Goal: Information Seeking & Learning: Learn about a topic

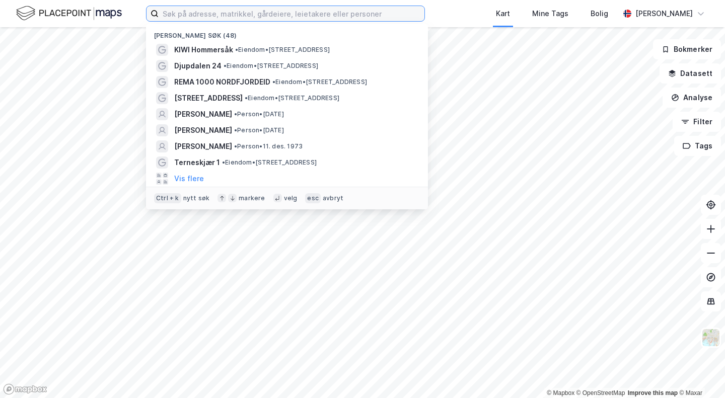
click at [188, 14] on input at bounding box center [292, 13] width 266 height 15
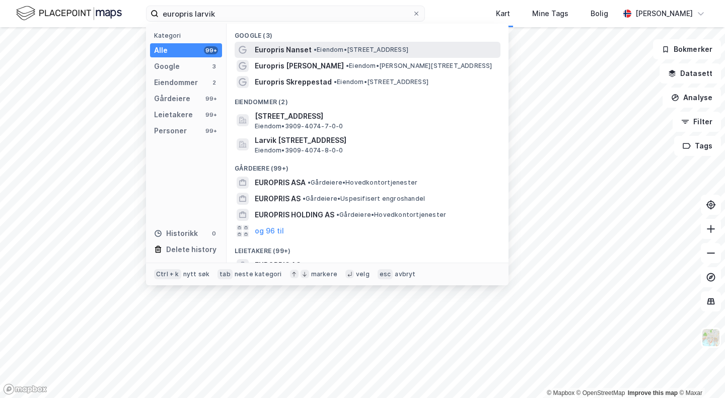
click at [283, 50] on span "Europris Nanset" at bounding box center [283, 50] width 57 height 12
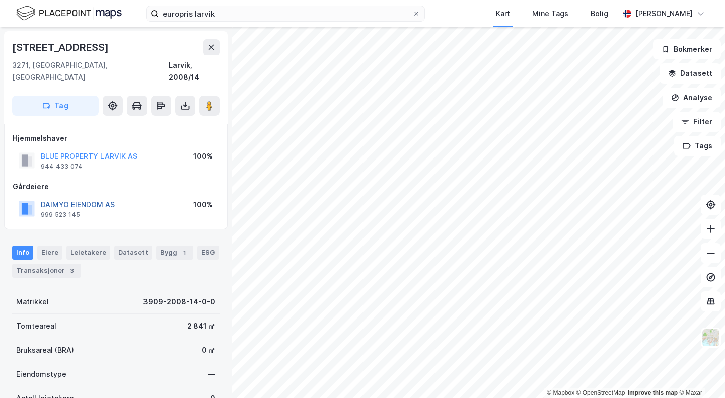
click at [0, 0] on button "DAIMYO EIENDOM AS" at bounding box center [0, 0] width 0 height 0
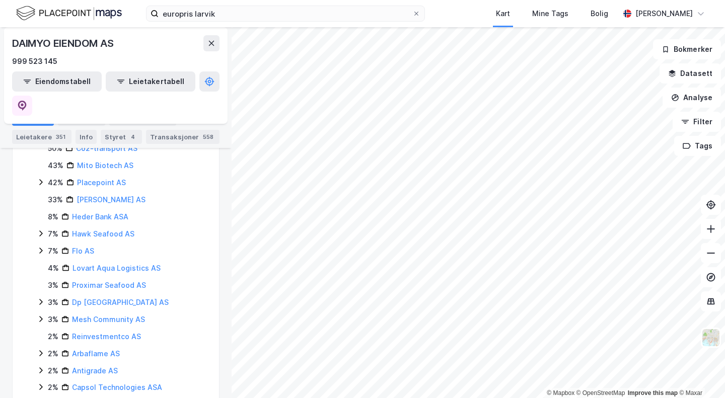
scroll to position [571, 0]
click at [705, 231] on button at bounding box center [711, 229] width 20 height 20
click at [442, 0] on html "europris larvik Kart Mine Tags Bolig [PERSON_NAME] © Mapbox © OpenStreetMap Imp…" at bounding box center [362, 199] width 725 height 398
click at [710, 231] on icon at bounding box center [710, 229] width 1 height 8
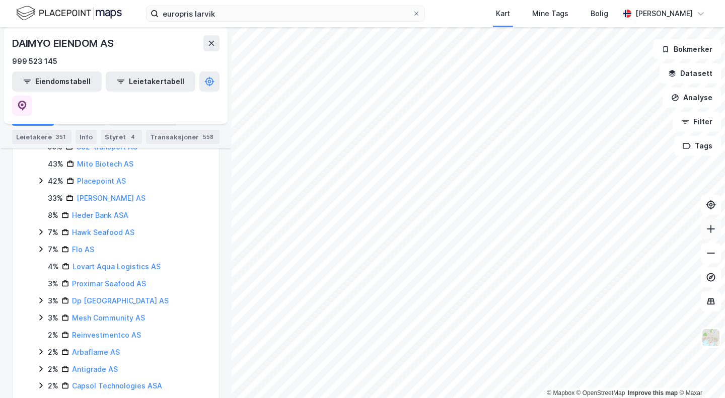
click at [710, 231] on icon at bounding box center [710, 229] width 1 height 8
click at [711, 257] on icon at bounding box center [711, 253] width 10 height 10
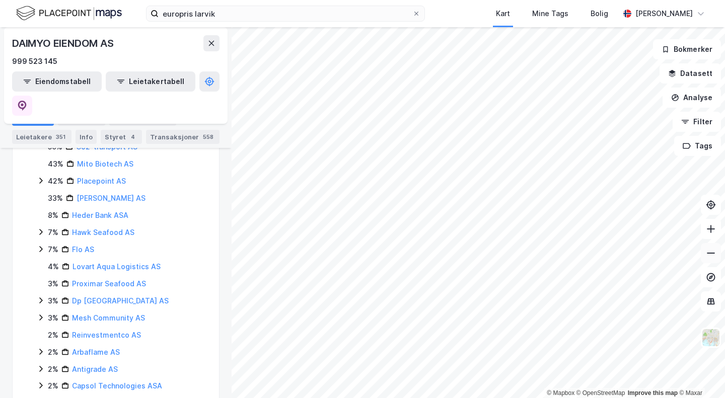
click at [711, 257] on icon at bounding box center [711, 253] width 10 height 10
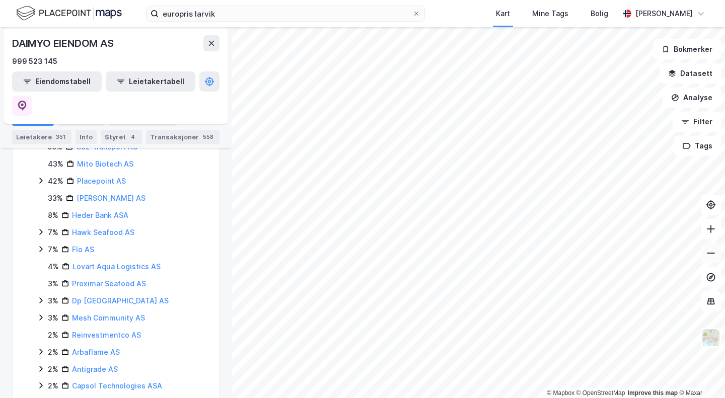
click at [711, 257] on icon at bounding box center [711, 253] width 10 height 10
click at [711, 229] on icon at bounding box center [711, 229] width 8 height 1
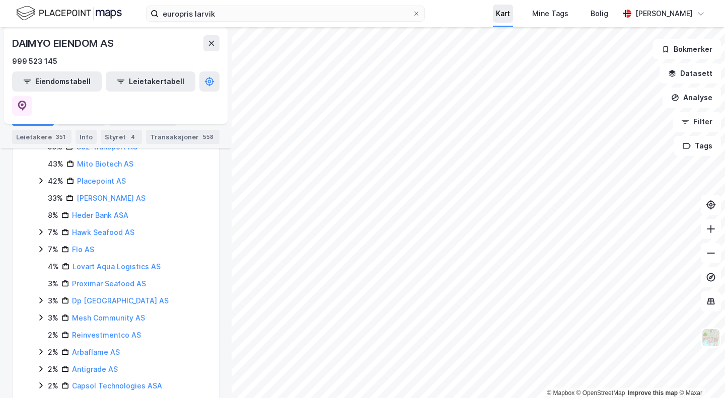
click at [503, 19] on div "europris larvik Kart Mine Tags Bolig [PERSON_NAME] © Mapbox © OpenStreetMap Imp…" at bounding box center [362, 199] width 725 height 398
click at [707, 230] on icon at bounding box center [711, 229] width 10 height 10
click at [708, 250] on icon at bounding box center [711, 253] width 10 height 10
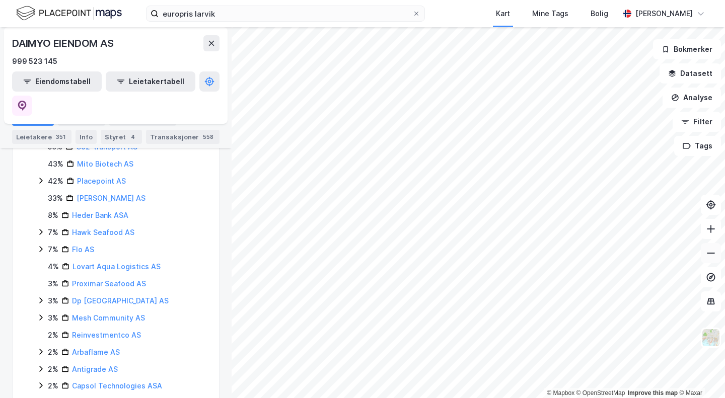
click at [708, 250] on icon at bounding box center [711, 253] width 10 height 10
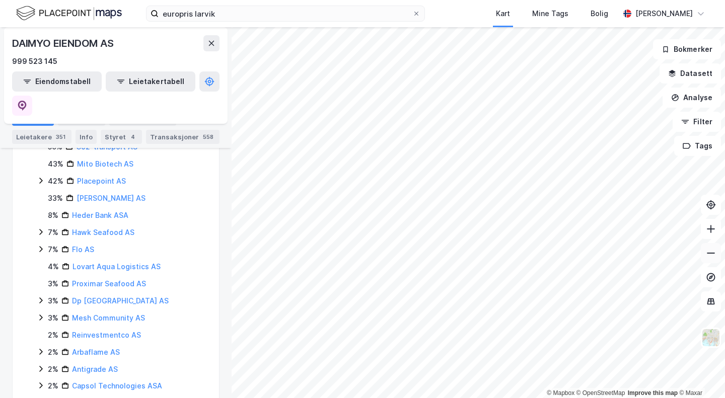
click at [708, 250] on icon at bounding box center [711, 253] width 10 height 10
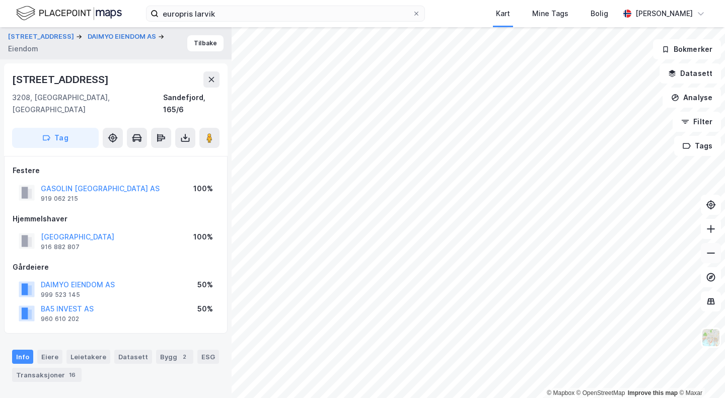
scroll to position [7, 0]
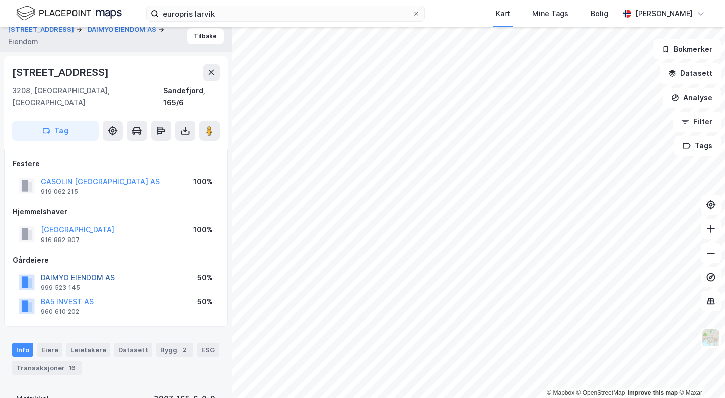
click at [0, 0] on button "DAIMYO EIENDOM AS" at bounding box center [0, 0] width 0 height 0
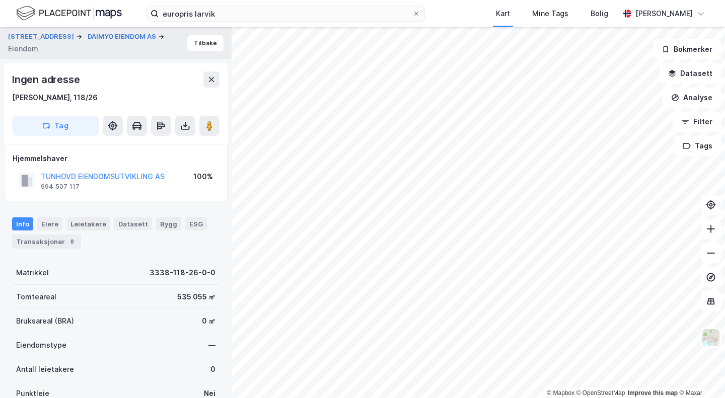
scroll to position [7, 0]
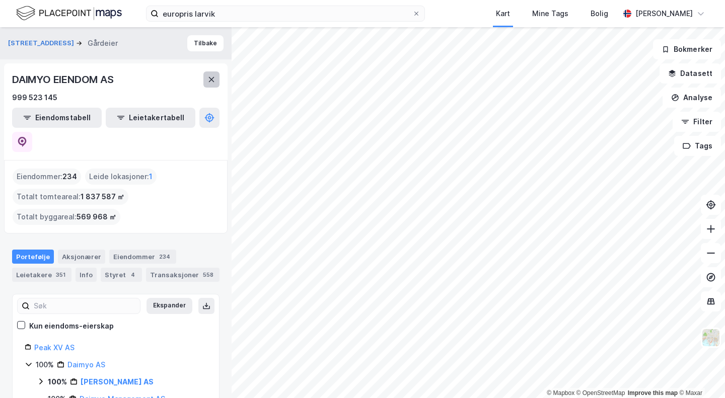
click at [205, 82] on button at bounding box center [211, 79] width 16 height 16
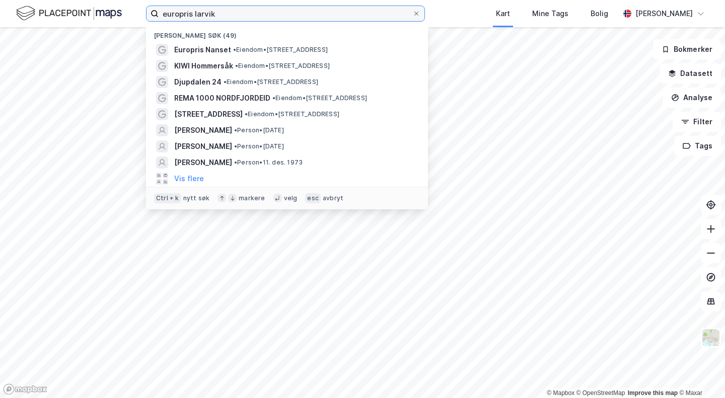
drag, startPoint x: 222, startPoint y: 18, endPoint x: 126, endPoint y: 12, distance: 96.3
click at [126, 12] on div "europris larvik Nylige søk (49) Europris Nanset • Eiendom • [STREET_ADDRESS] Ho…" at bounding box center [362, 13] width 725 height 27
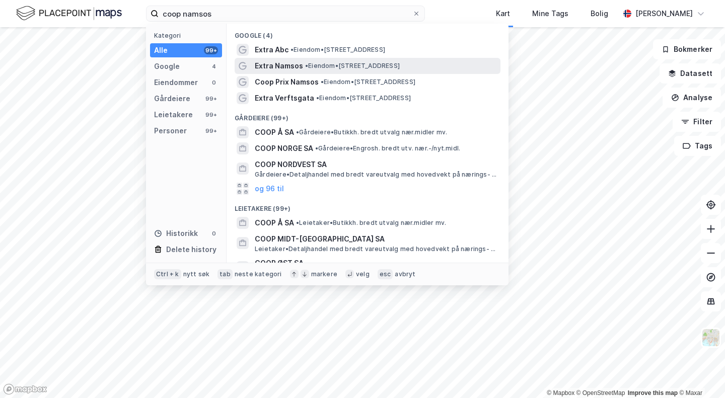
click at [290, 65] on span "Extra Namsos" at bounding box center [279, 66] width 48 height 12
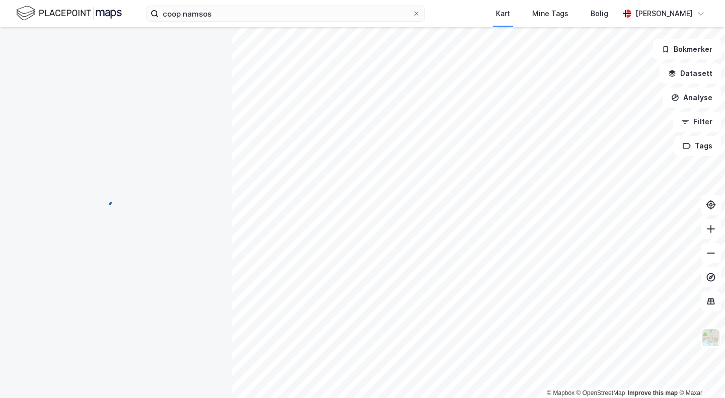
scroll to position [7, 0]
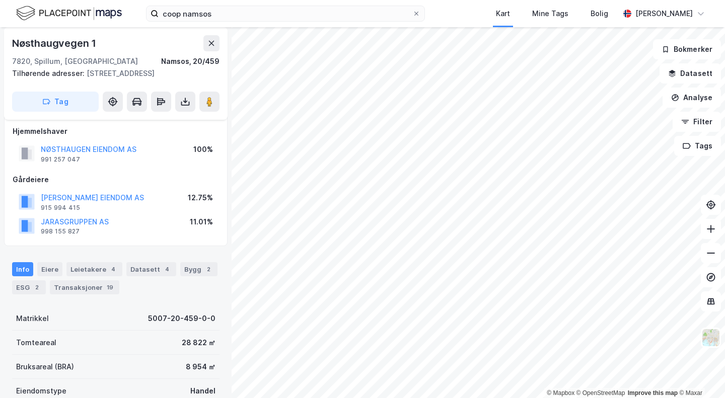
scroll to position [7, 0]
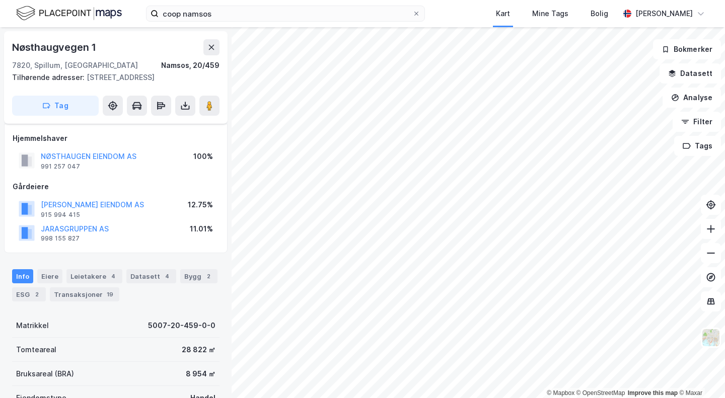
scroll to position [7, 0]
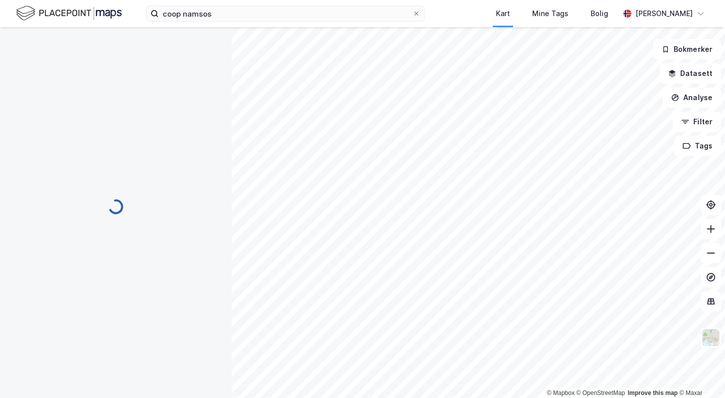
scroll to position [7, 0]
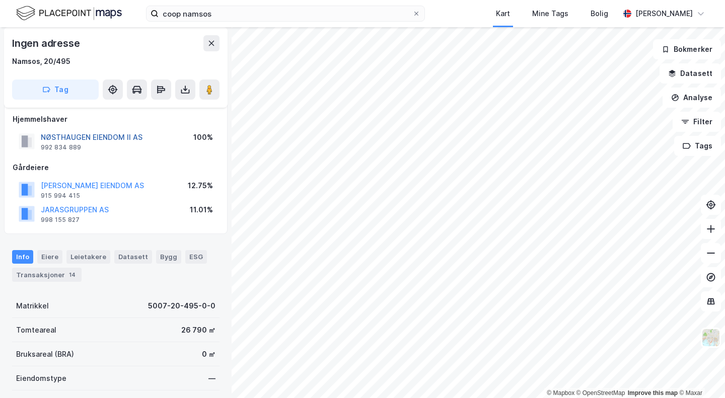
click at [0, 0] on button "NØSTHAUGEN EIENDOM II AS" at bounding box center [0, 0] width 0 height 0
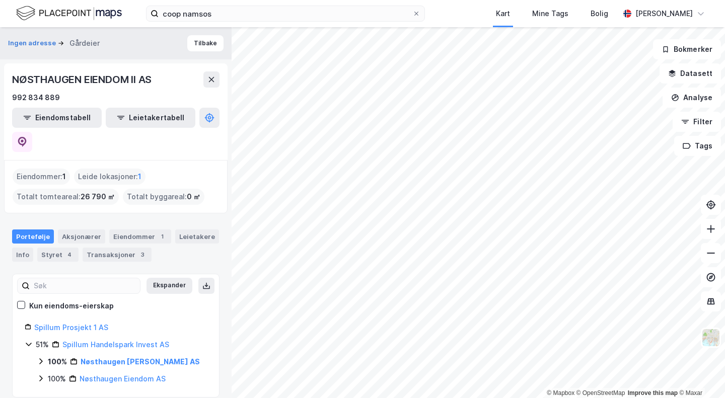
click at [39, 357] on icon at bounding box center [41, 361] width 8 height 8
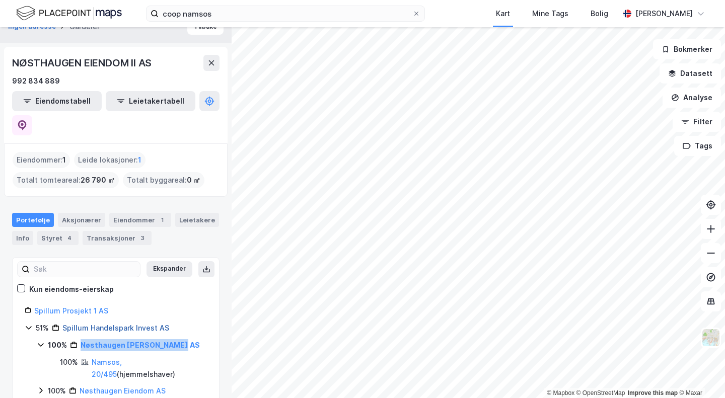
drag, startPoint x: 176, startPoint y: 319, endPoint x: 81, endPoint y: 317, distance: 95.1
click at [81, 339] on div "100% Nøsthaugen [PERSON_NAME] AS" at bounding box center [127, 345] width 159 height 12
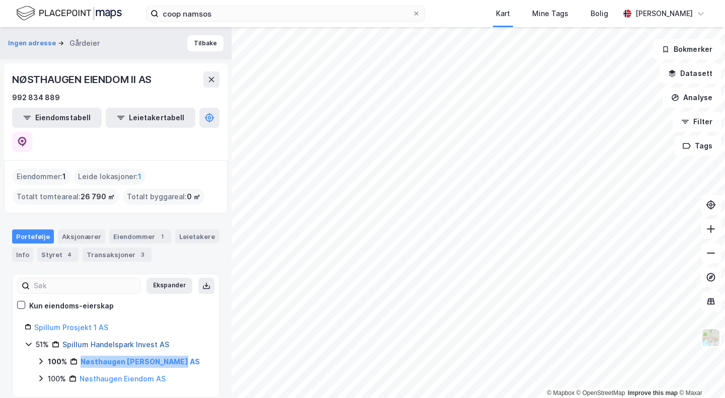
copy link "Nøsthaugen [PERSON_NAME] AS"
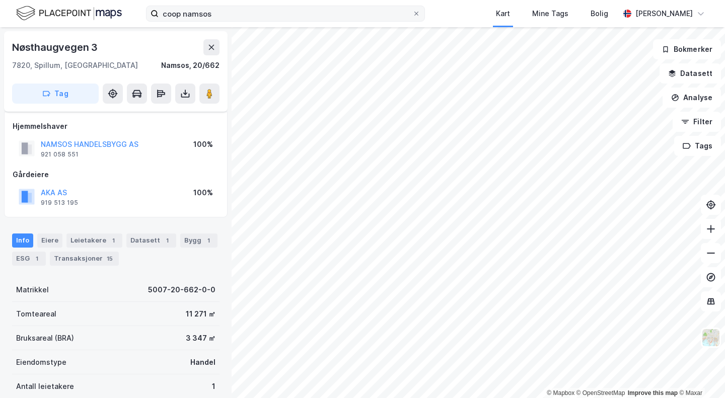
scroll to position [7, 0]
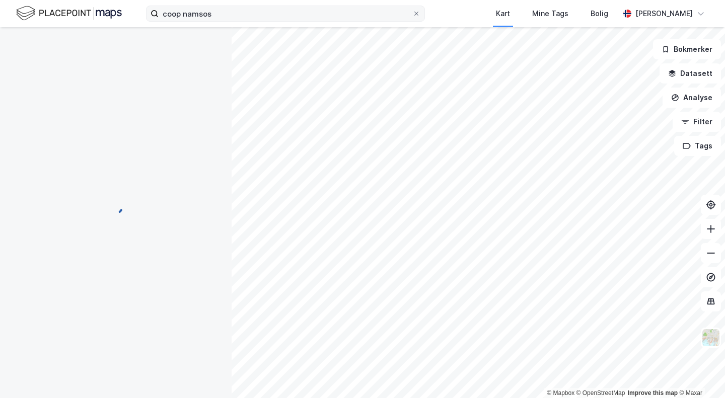
scroll to position [7, 0]
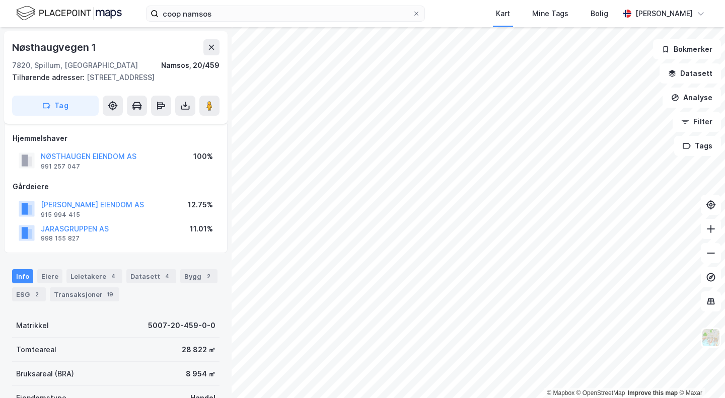
scroll to position [7, 0]
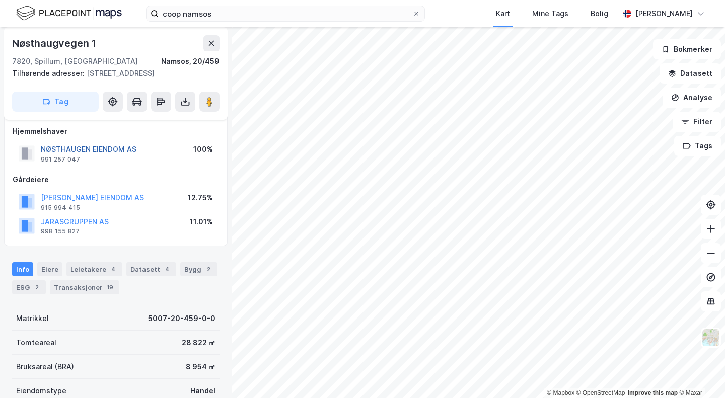
click at [0, 0] on button "NØSTHAUGEN EIENDOM AS" at bounding box center [0, 0] width 0 height 0
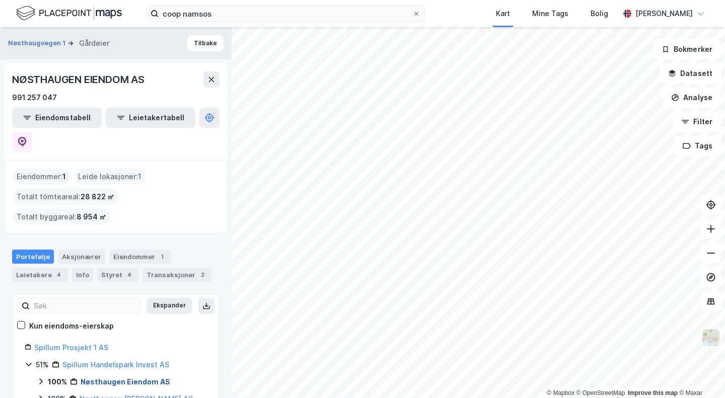
click at [106, 377] on link "Nøsthaugen Eiendom AS" at bounding box center [126, 381] width 90 height 9
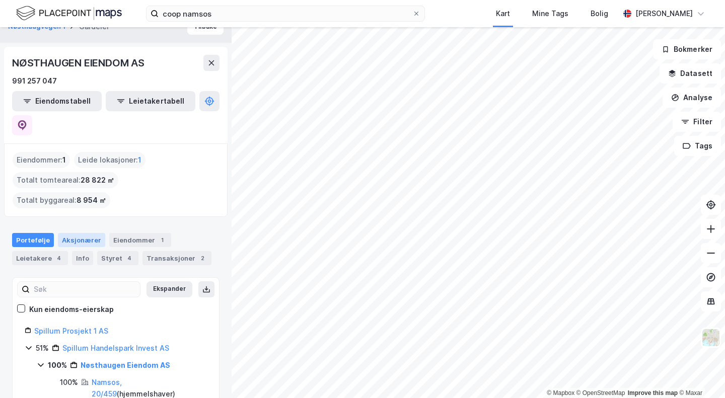
click at [73, 233] on div "Aksjonærer" at bounding box center [81, 240] width 47 height 14
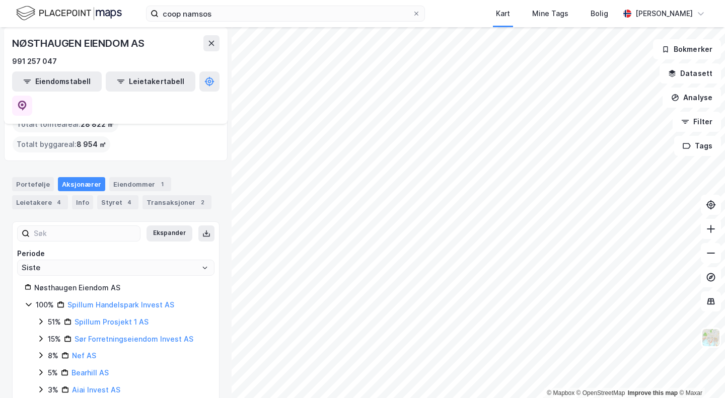
scroll to position [71, 0]
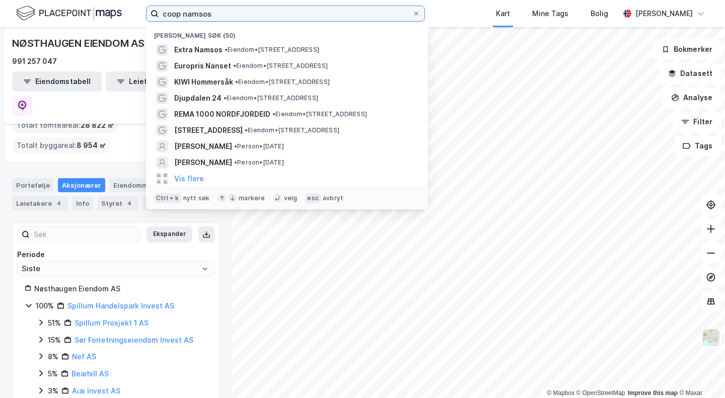
drag, startPoint x: 227, startPoint y: 12, endPoint x: 138, endPoint y: 8, distance: 89.2
click at [138, 8] on div "coop namsos Nylige søk (50) Extra Namsos • Eiendom • [STREET_ADDRESS] Europris …" at bounding box center [362, 13] width 725 height 27
paste input "[STREET_ADDRESS]"
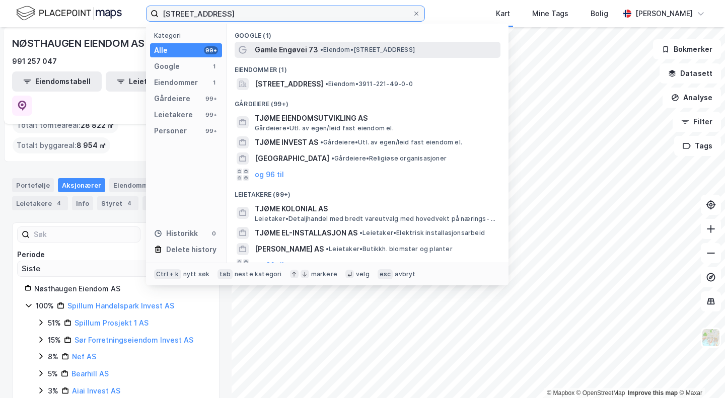
type input "[STREET_ADDRESS]"
click at [300, 49] on span "Gamle Engøvei 73" at bounding box center [286, 50] width 63 height 12
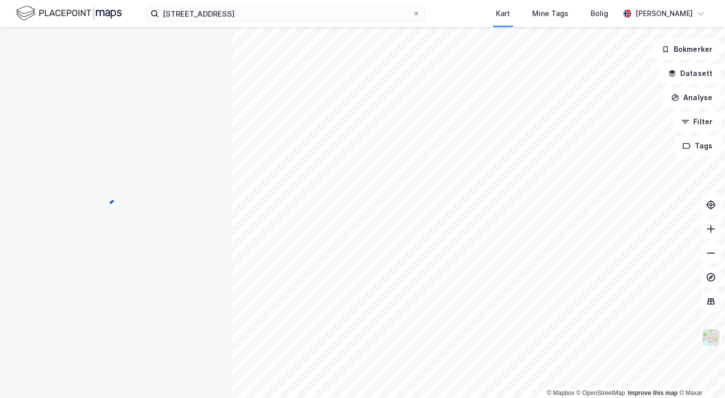
scroll to position [7, 0]
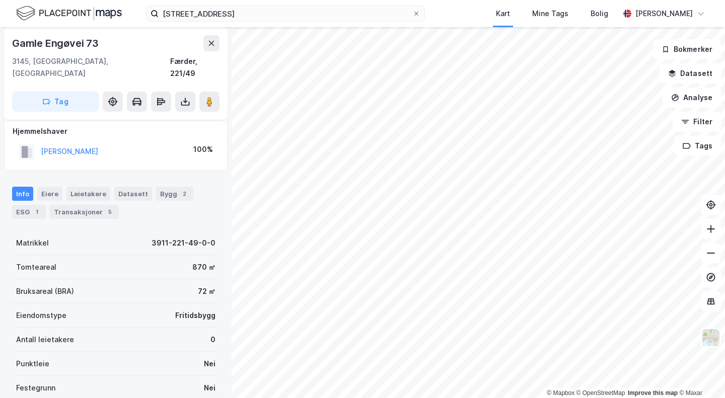
scroll to position [7, 0]
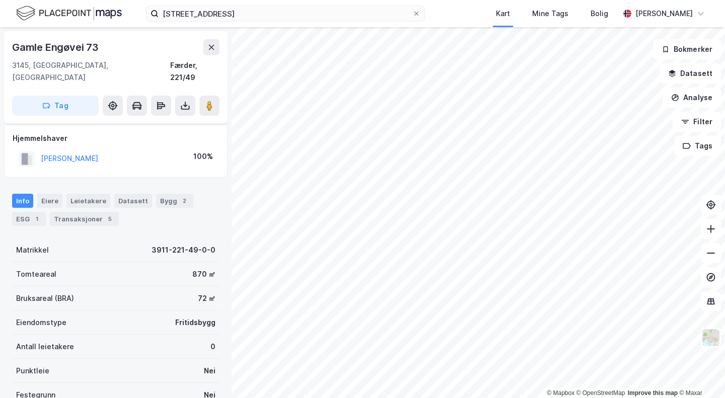
scroll to position [7, 0]
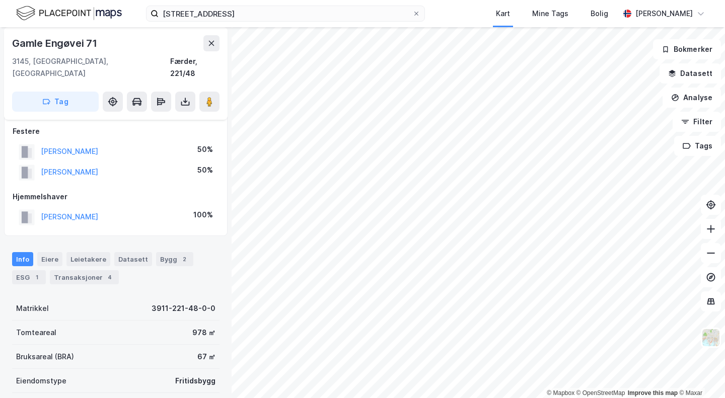
scroll to position [7, 0]
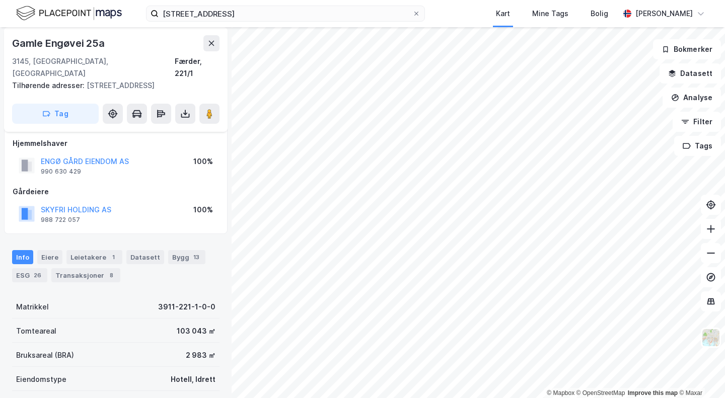
click at [353, 398] on html "[STREET_ADDRESS] Kart Mine Tags [GEOGRAPHIC_DATA][PERSON_NAME] © Mapbox © OpenS…" at bounding box center [362, 199] width 725 height 398
click at [382, 0] on html "[STREET_ADDRESS] Kart Mine Tags [GEOGRAPHIC_DATA][PERSON_NAME] © Mapbox © OpenS…" at bounding box center [362, 199] width 725 height 398
click at [390, 398] on html "[STREET_ADDRESS] Kart Mine Tags [GEOGRAPHIC_DATA][PERSON_NAME] © Mapbox © OpenS…" at bounding box center [362, 199] width 725 height 398
click at [403, 398] on html "[STREET_ADDRESS] Kart Mine Tags [GEOGRAPHIC_DATA][PERSON_NAME] © Mapbox © OpenS…" at bounding box center [362, 199] width 725 height 398
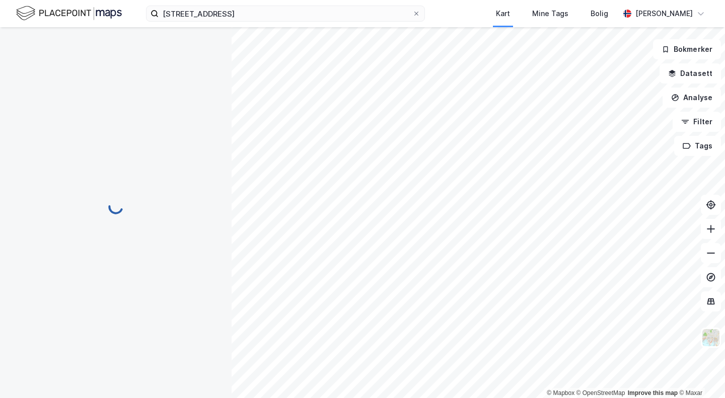
scroll to position [7, 0]
